Goal: Find specific page/section: Find specific page/section

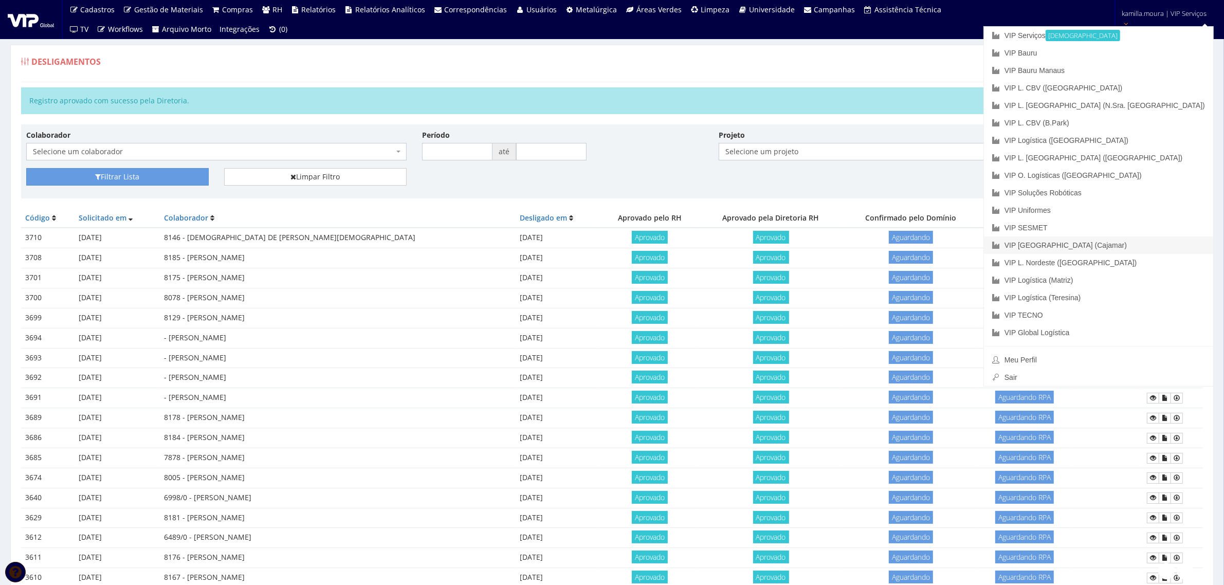
click at [1109, 239] on link "VIP [GEOGRAPHIC_DATA] (Cajamar)" at bounding box center [1098, 245] width 229 height 17
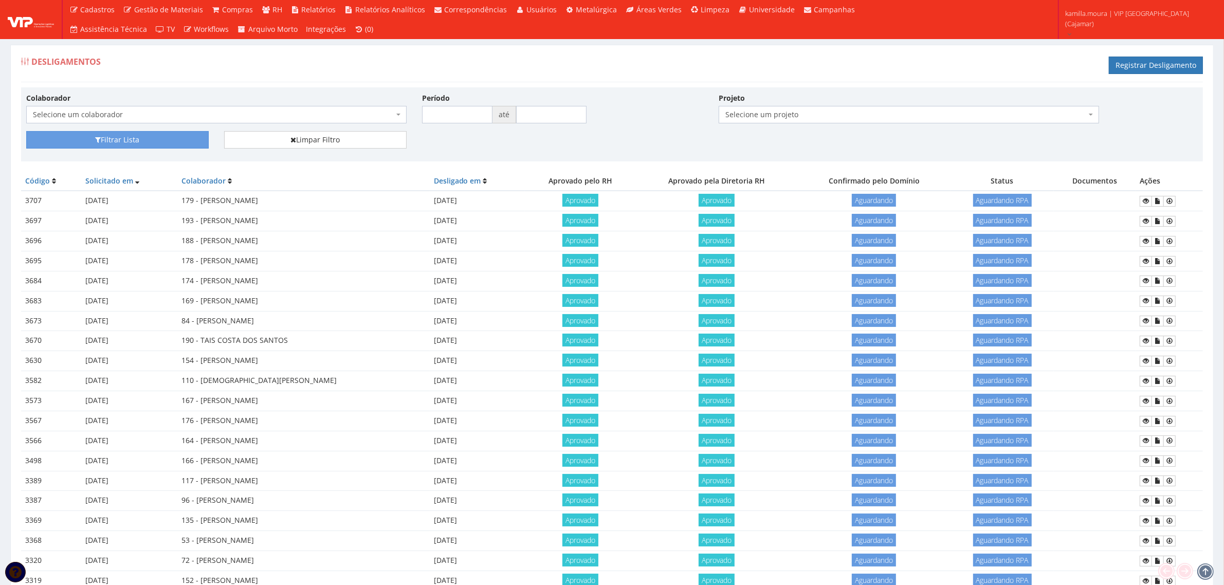
click at [620, 154] on div "Filtrar Lista Limpar Filtro" at bounding box center [612, 143] width 1187 height 25
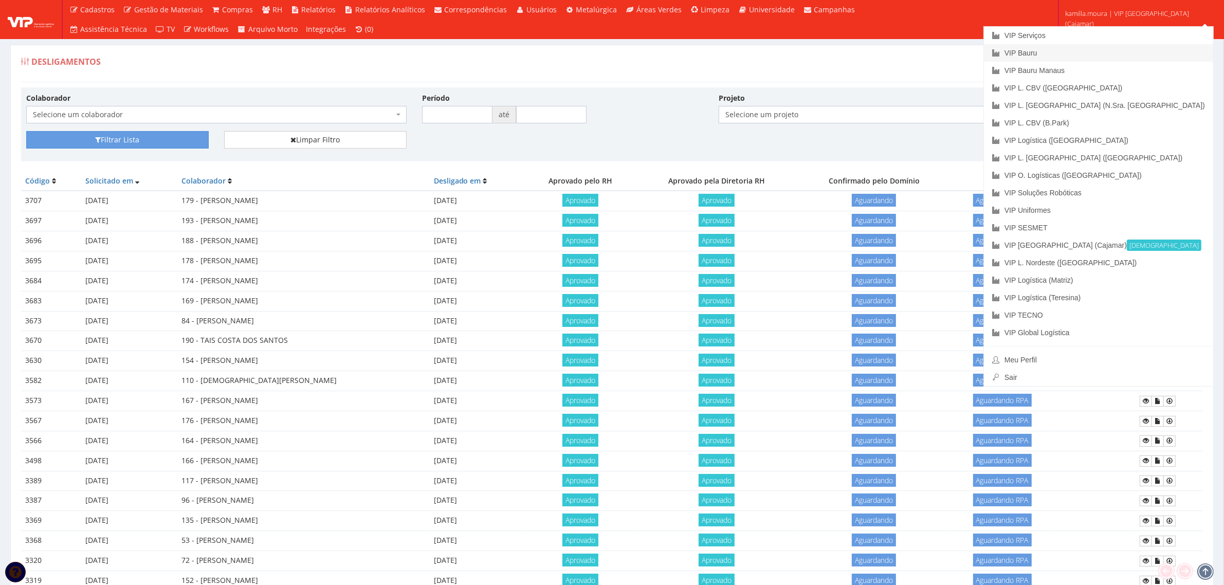
click at [1127, 52] on link "VIP Bauru" at bounding box center [1098, 52] width 229 height 17
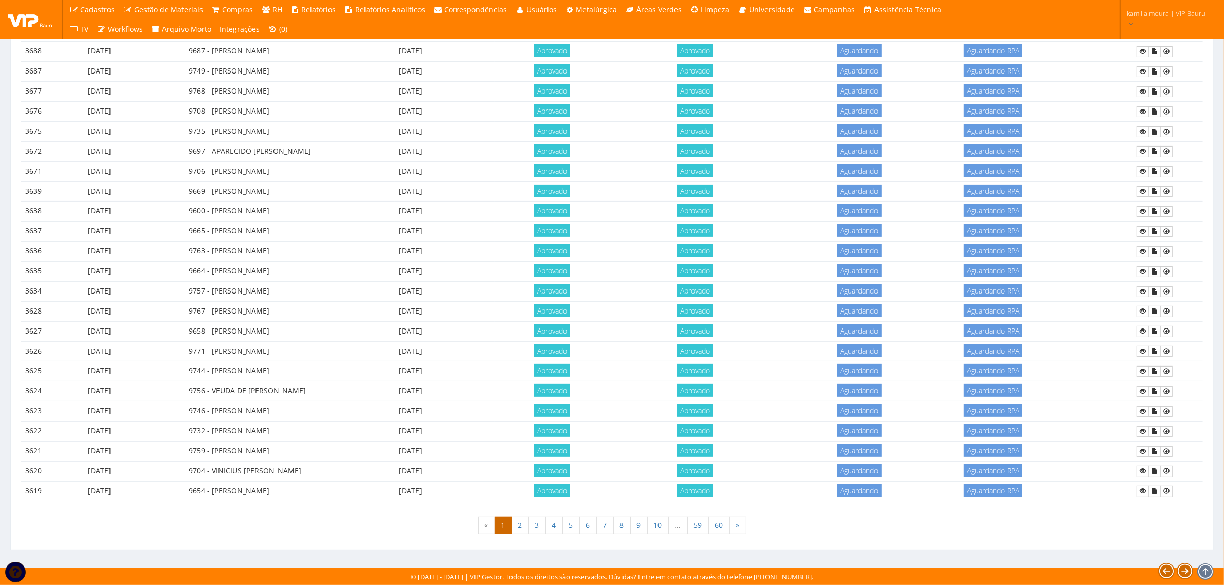
scroll to position [40, 0]
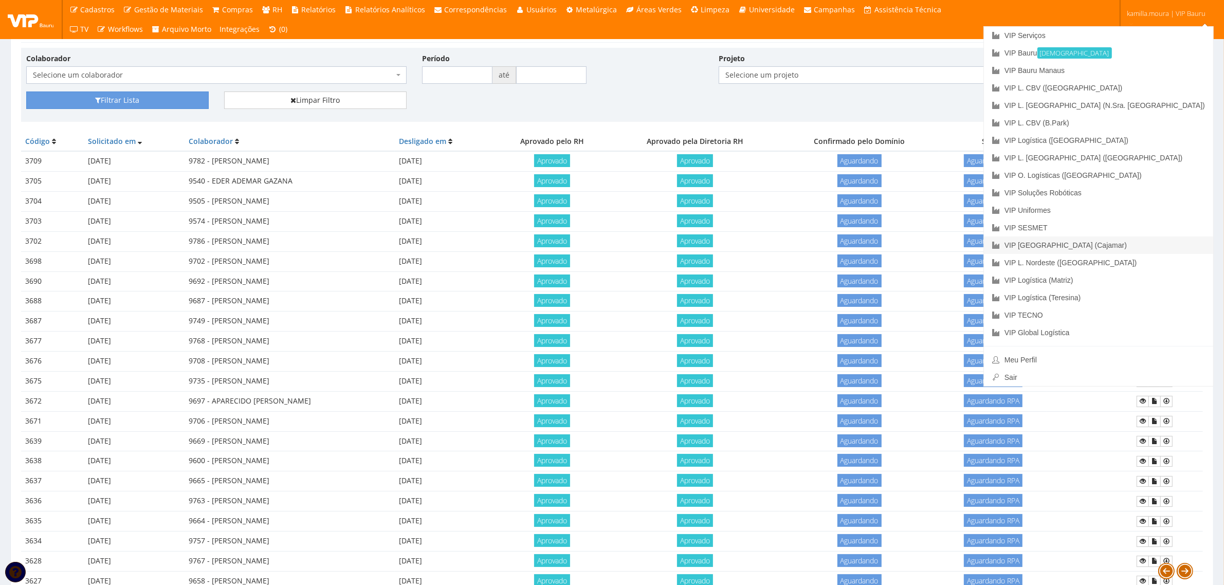
click at [1130, 248] on link "VIP [GEOGRAPHIC_DATA] (Cajamar)" at bounding box center [1098, 245] width 229 height 17
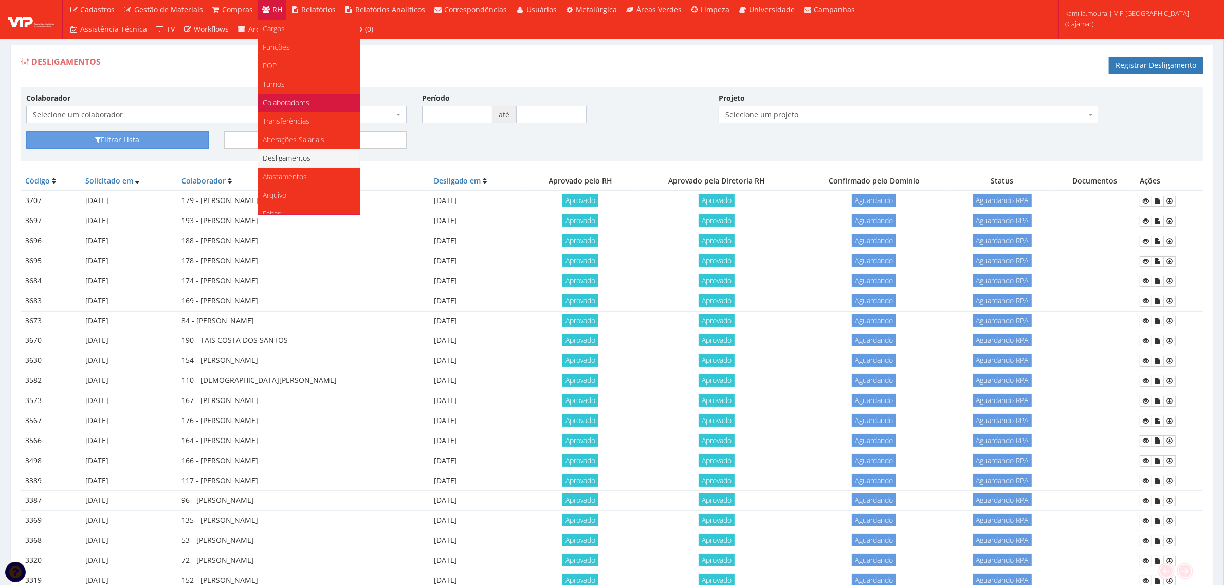
click at [292, 104] on span "Colaboradores" at bounding box center [286, 103] width 47 height 10
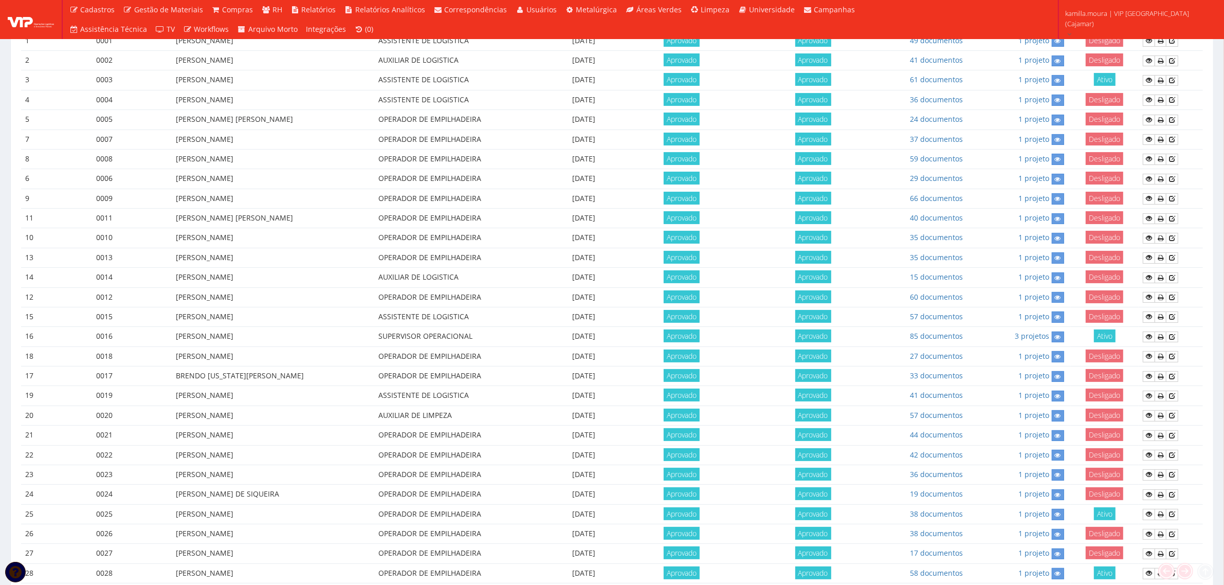
scroll to position [365, 0]
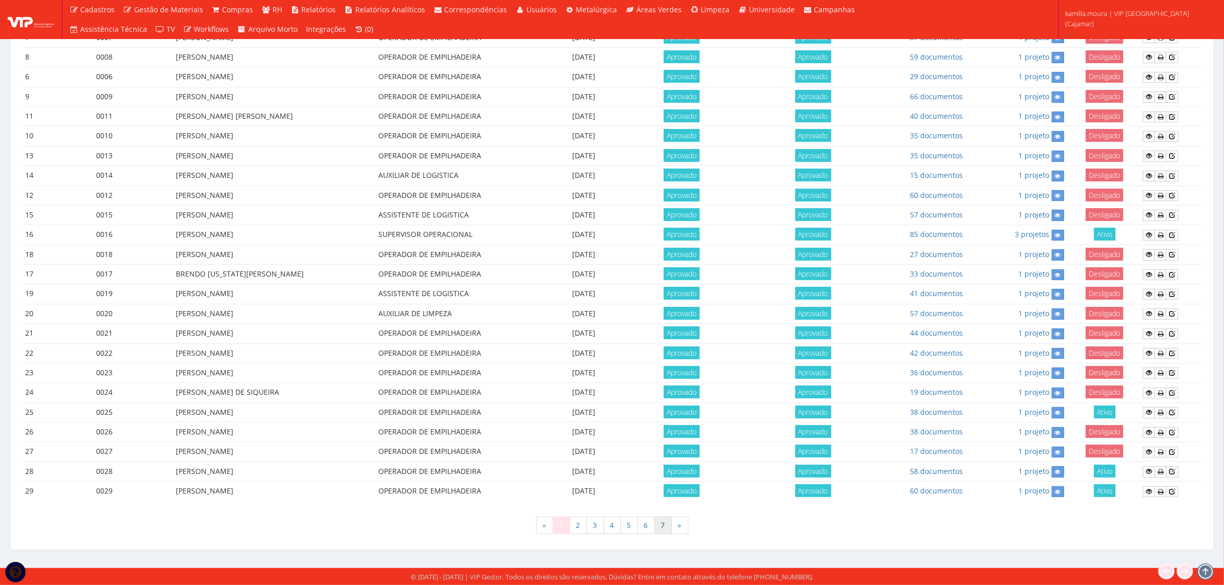
click at [672, 527] on link "7" at bounding box center [663, 525] width 17 height 17
